Goal: Navigation & Orientation: Find specific page/section

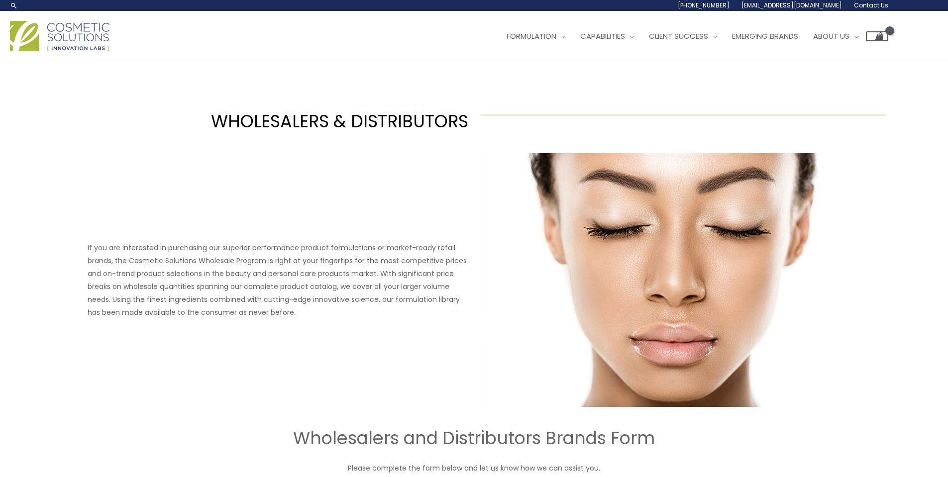
click at [241, 116] on h1 "WHOLESALERS & DISTRIBUTORS" at bounding box center [265, 121] width 407 height 24
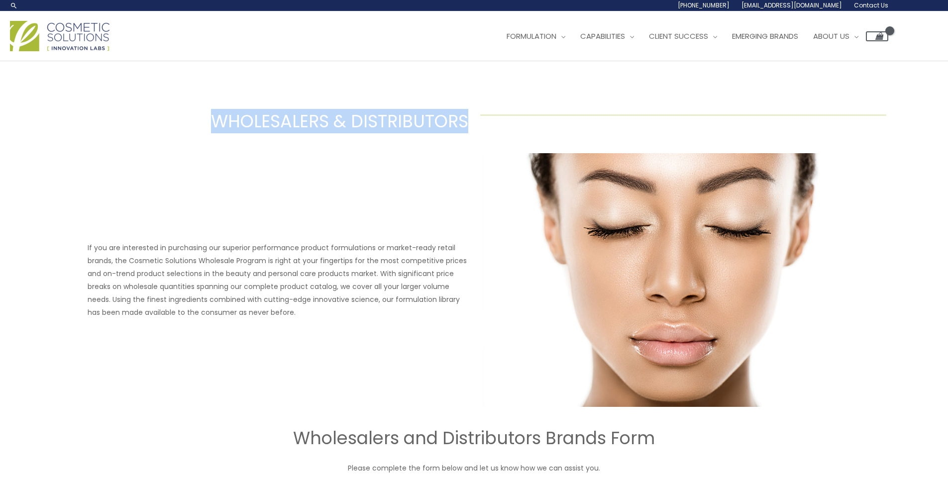
click at [241, 116] on h1 "WHOLESALERS & DISTRIBUTORS" at bounding box center [265, 121] width 407 height 24
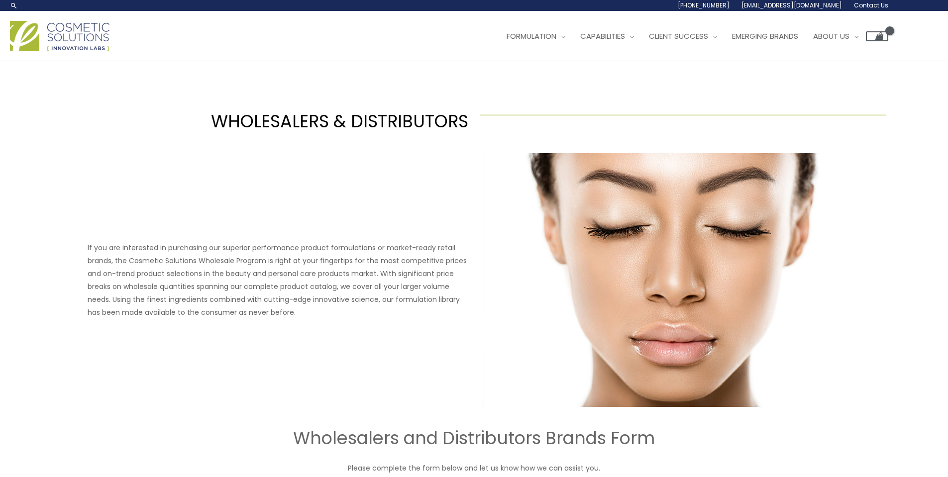
click at [316, 163] on div "If you are interested in purchasing our superior performance product formulatio…" at bounding box center [474, 280] width 778 height 254
click at [771, 42] on link "Emerging Brands" at bounding box center [765, 36] width 81 height 30
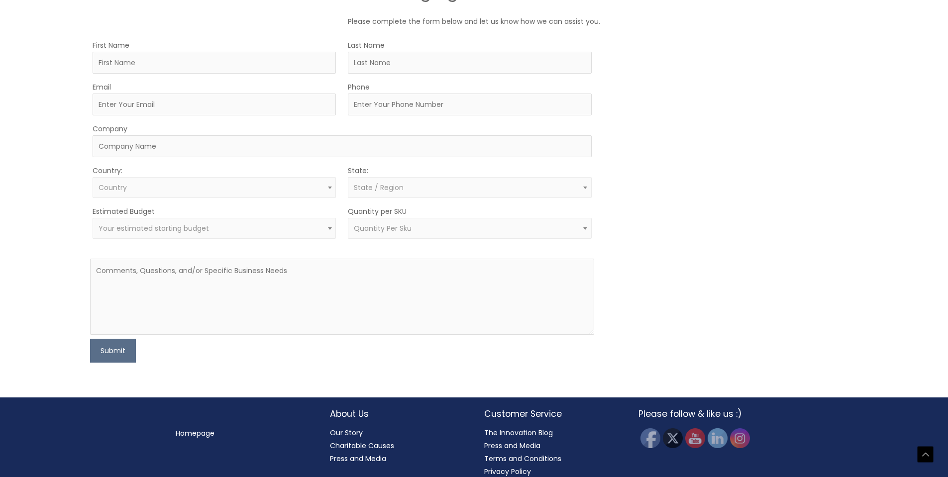
scroll to position [579, 0]
